Goal: Navigation & Orientation: Find specific page/section

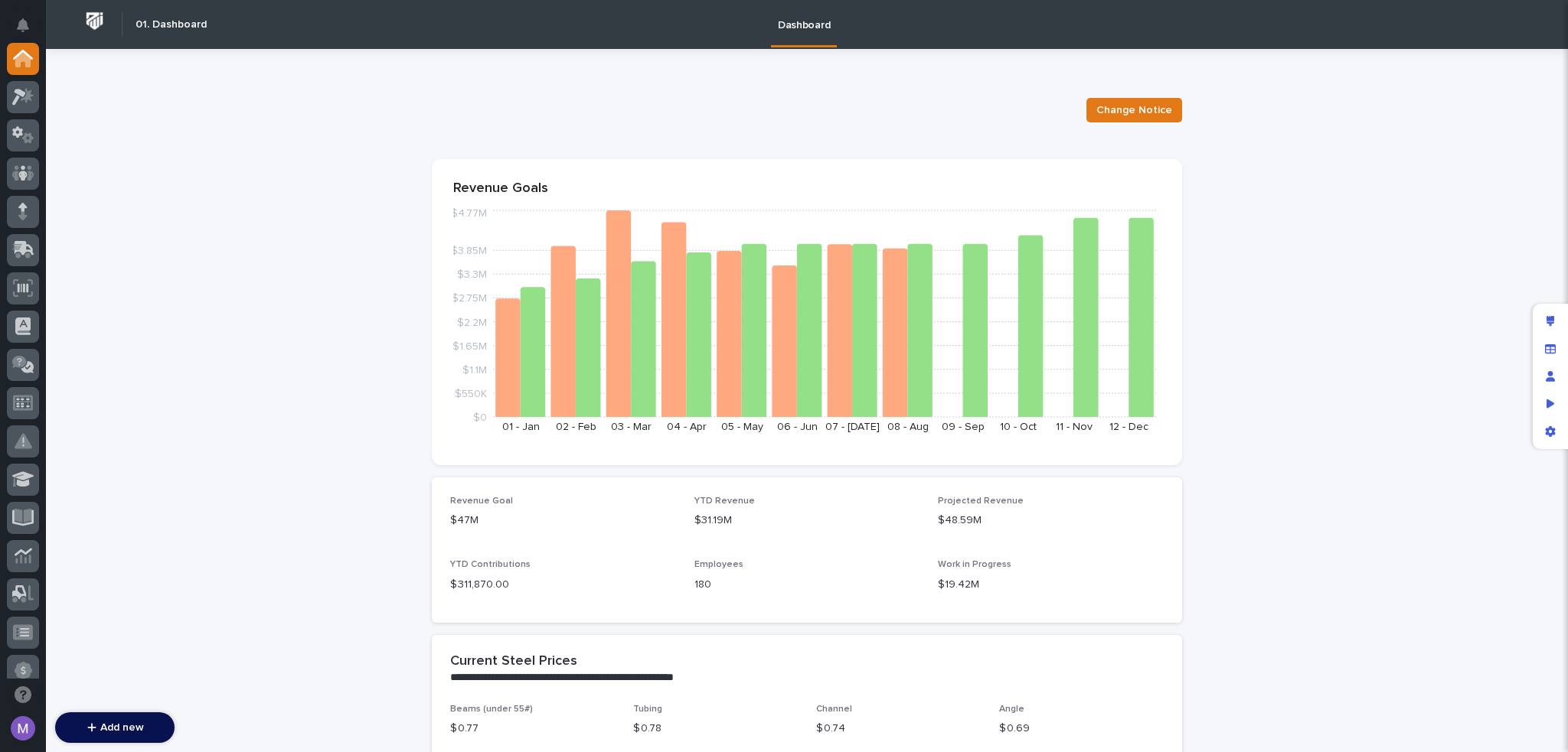
click at [679, 115] on p at bounding box center [753, 107] width 643 height 22
